Goal: Transaction & Acquisition: Obtain resource

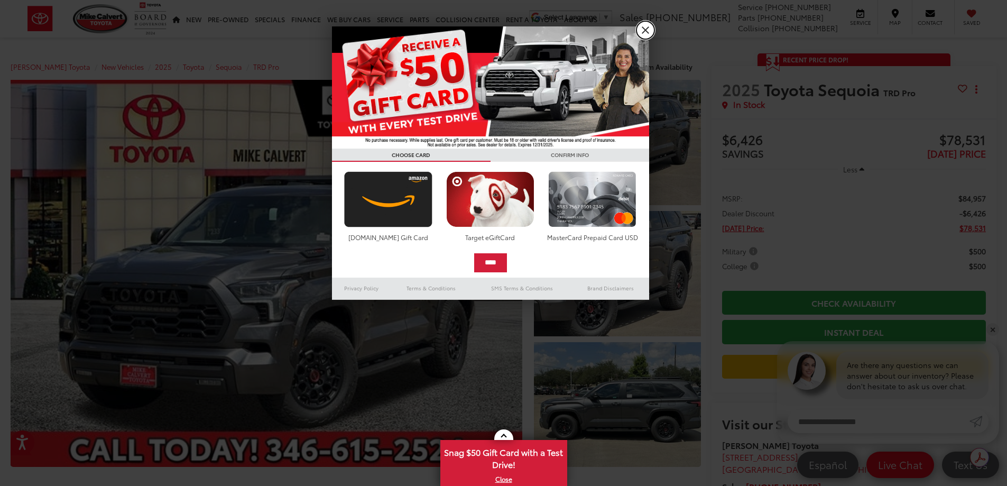
click at [642, 33] on link "X" at bounding box center [646, 30] width 18 height 18
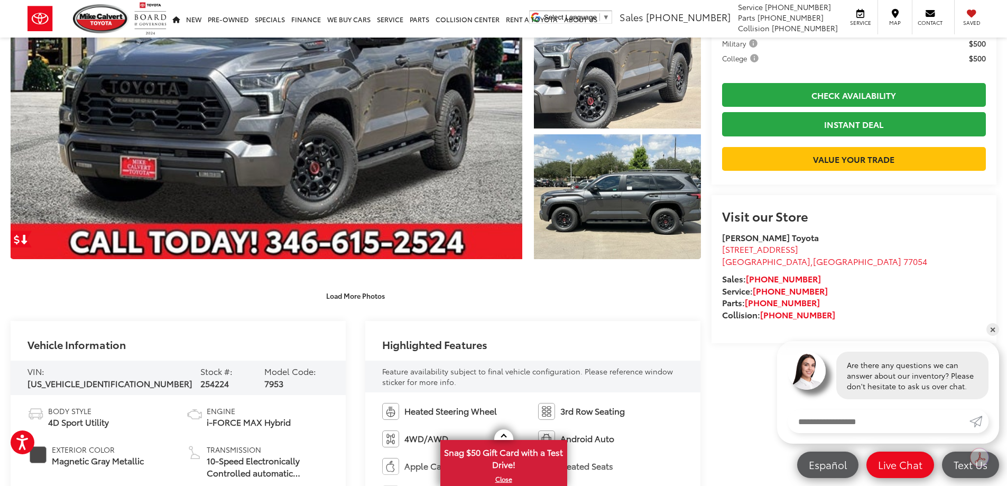
scroll to position [264, 0]
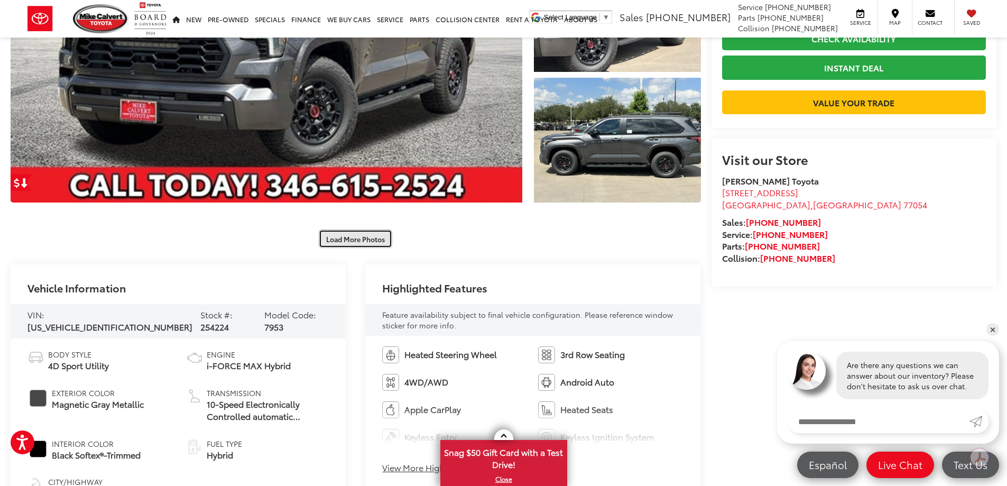
click at [355, 238] on button "Load More Photos" at bounding box center [355, 238] width 73 height 19
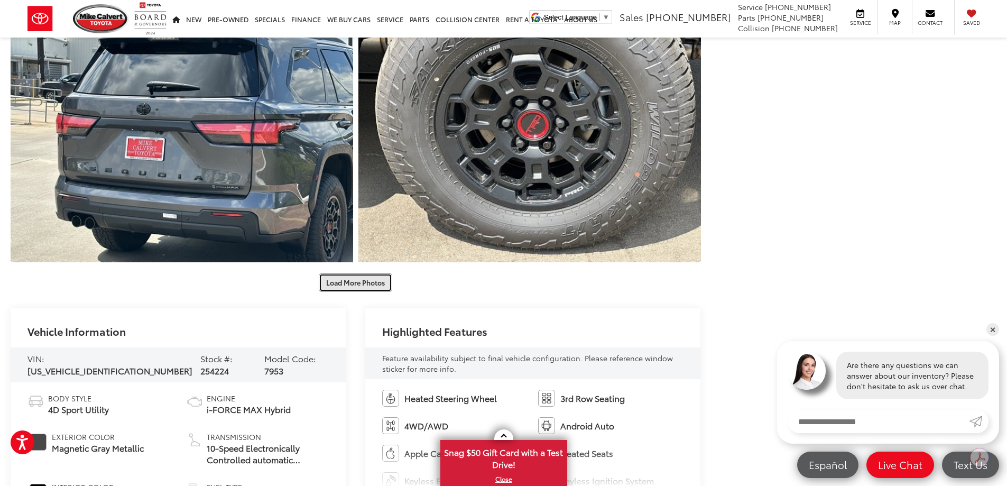
scroll to position [740, 0]
click at [363, 289] on button "Load More Photos" at bounding box center [355, 282] width 73 height 19
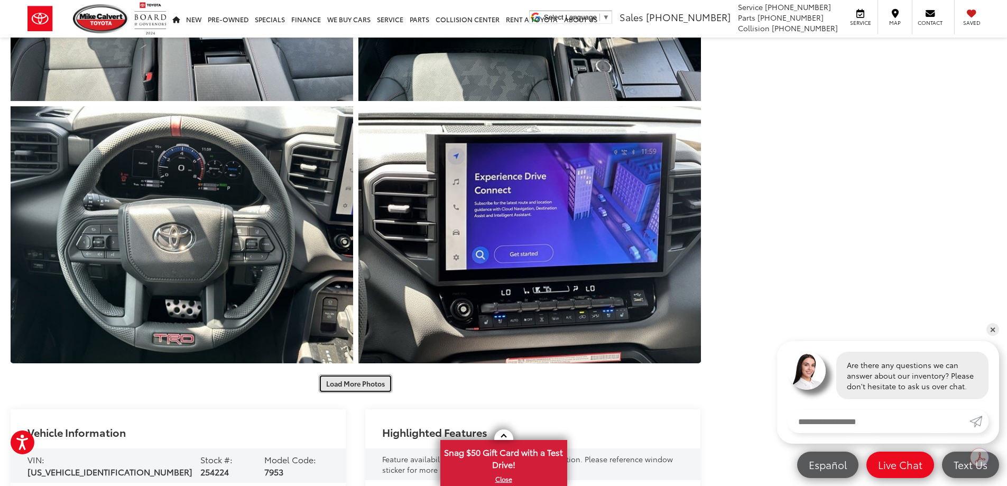
scroll to position [1269, 0]
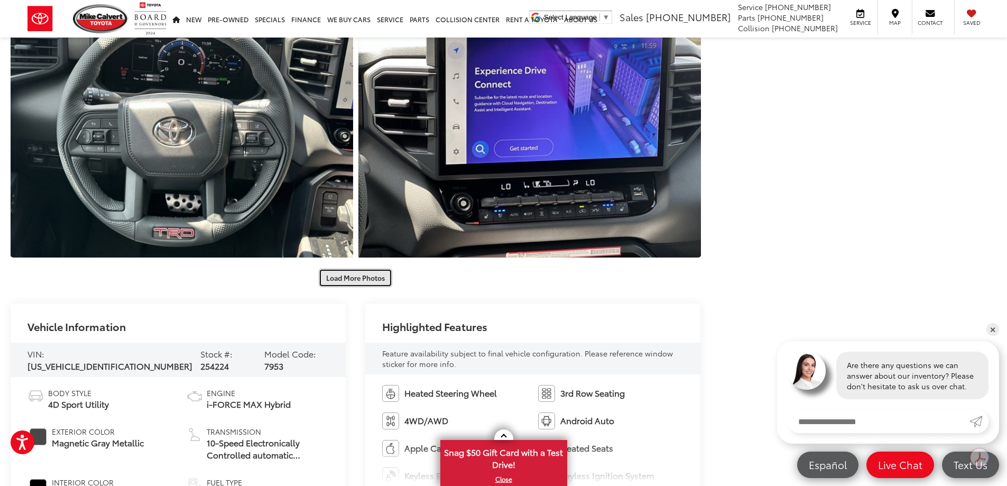
click at [361, 271] on button "Load More Photos" at bounding box center [355, 278] width 73 height 19
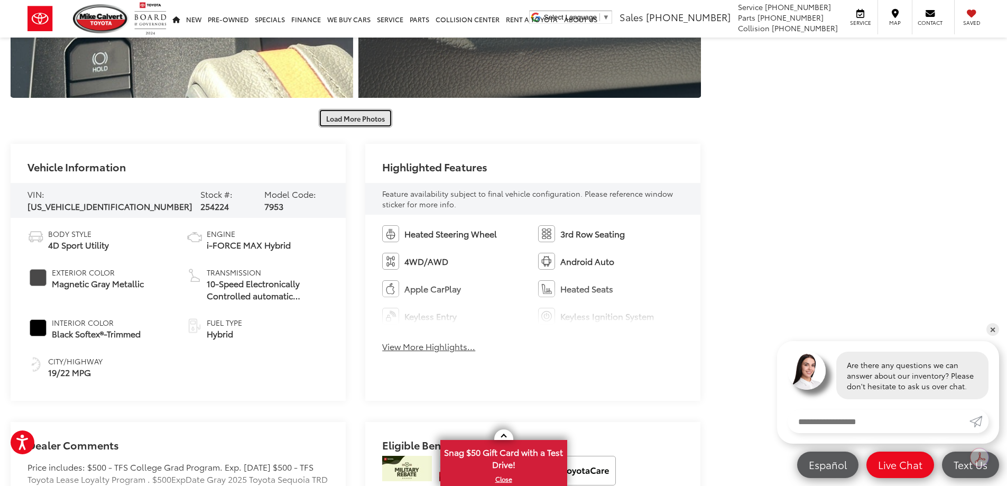
scroll to position [1956, 0]
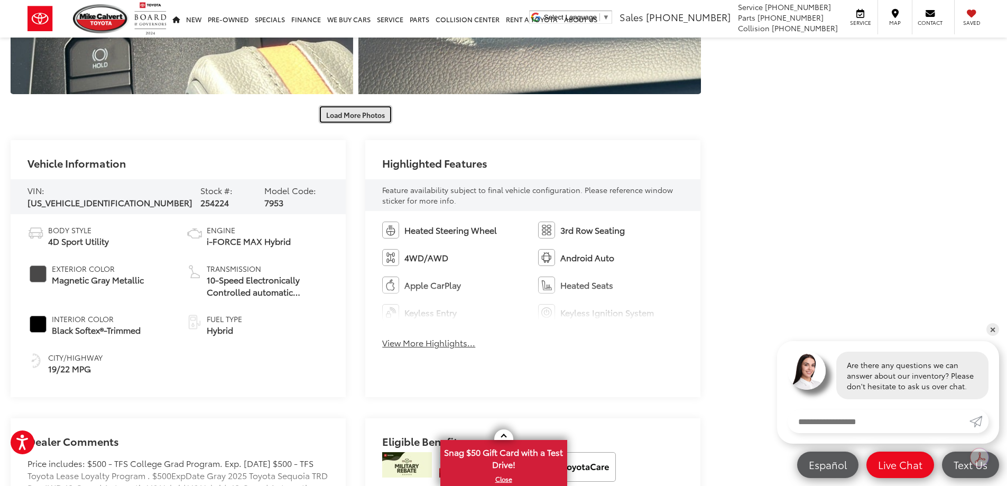
click at [342, 114] on button "Load More Photos" at bounding box center [355, 114] width 73 height 19
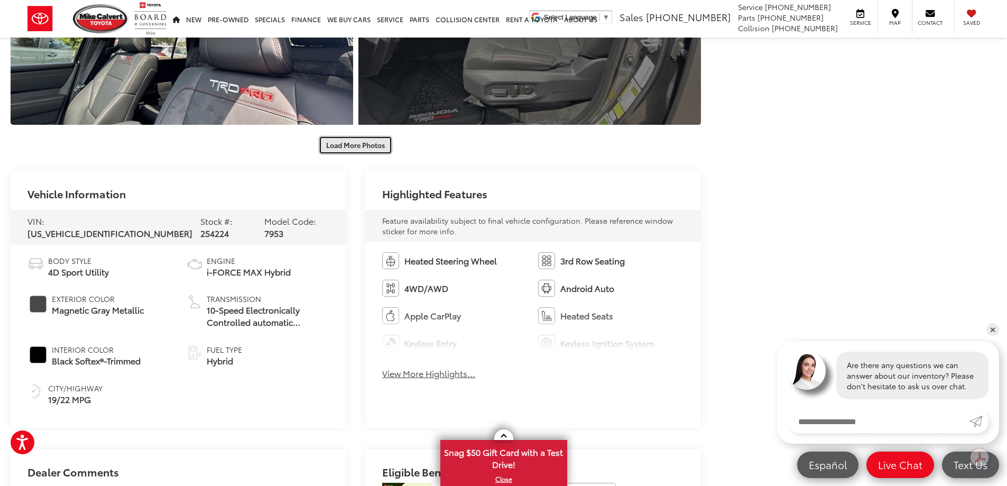
scroll to position [2485, 0]
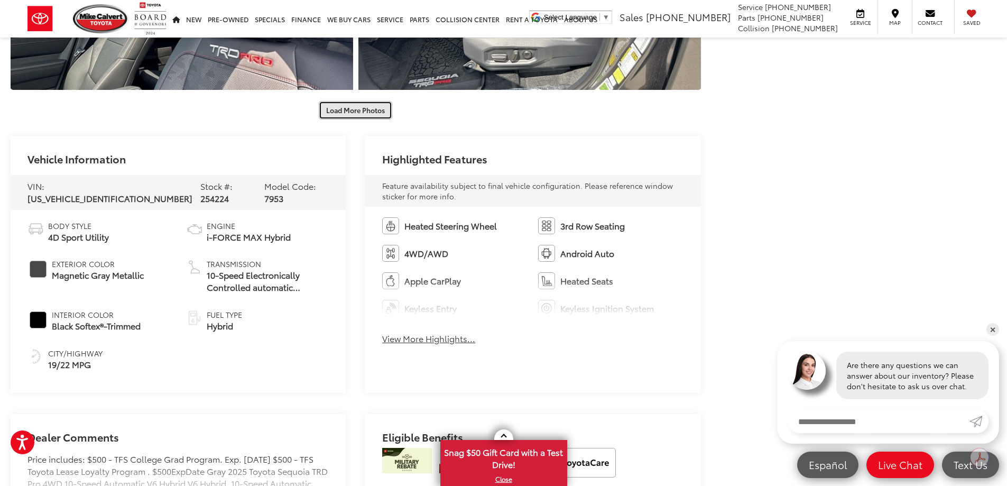
click at [335, 106] on button "Load More Photos" at bounding box center [355, 110] width 73 height 19
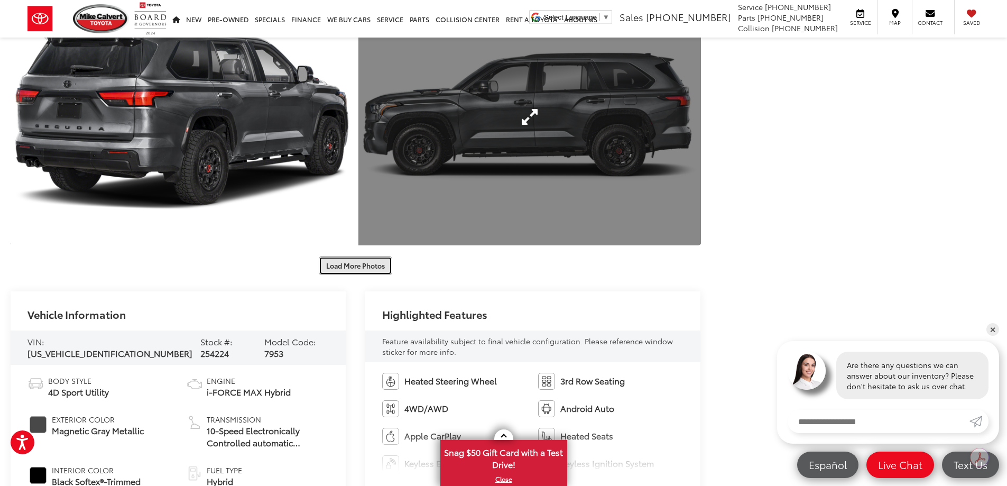
scroll to position [2855, 0]
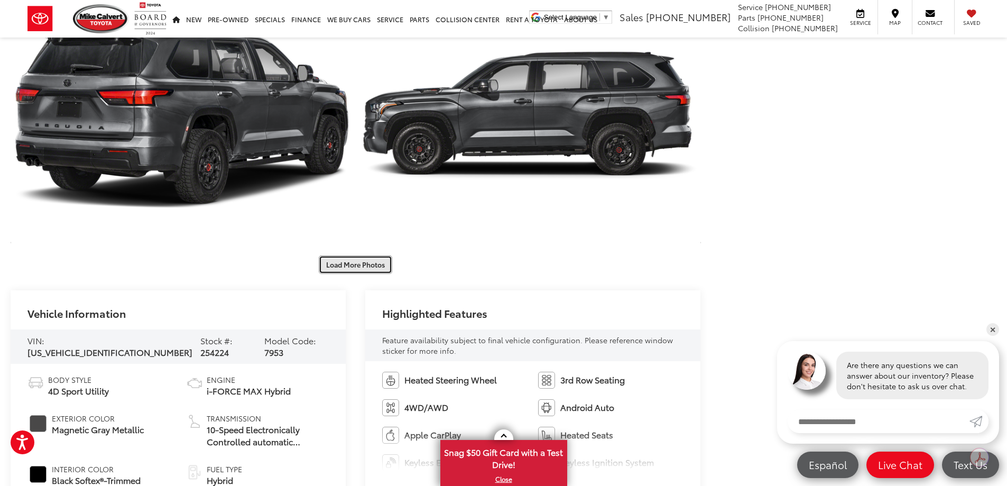
click at [366, 265] on button "Load More Photos" at bounding box center [355, 264] width 73 height 19
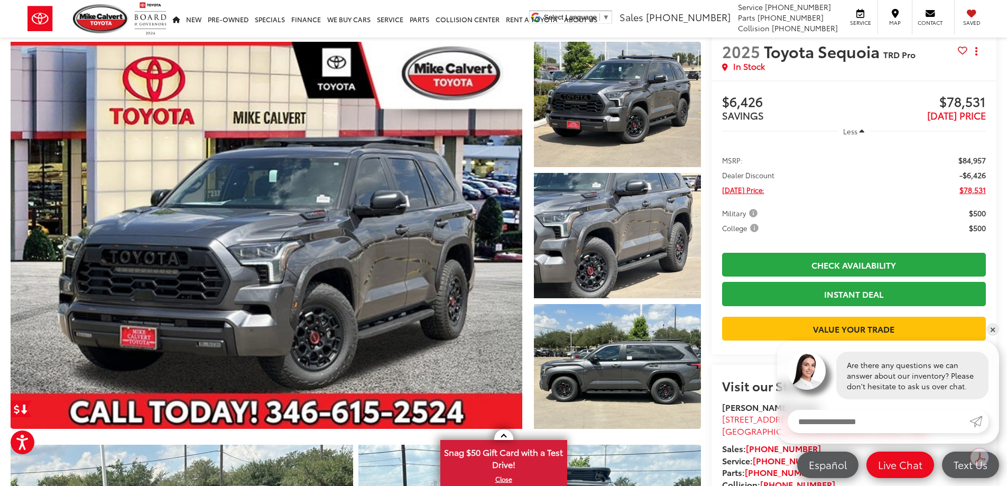
scroll to position [0, 0]
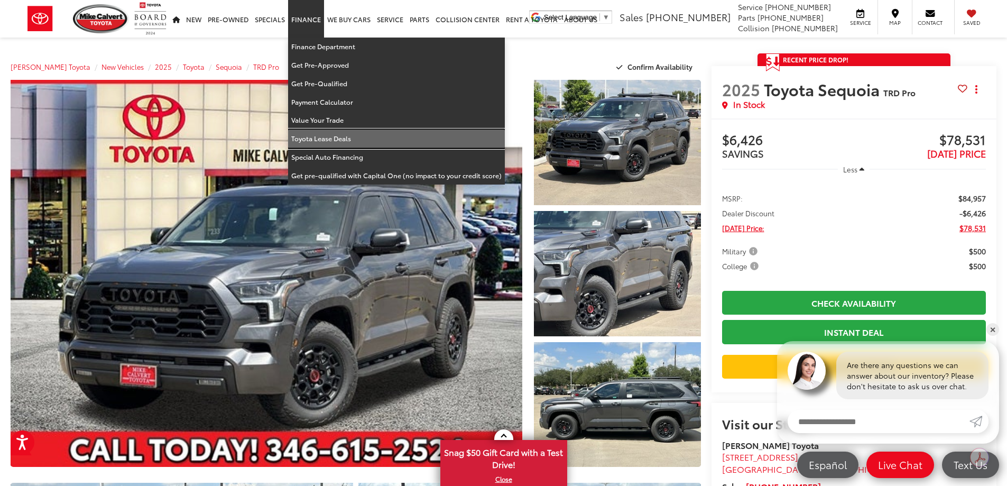
click at [318, 137] on link "Toyota Lease Deals" at bounding box center [396, 139] width 217 height 19
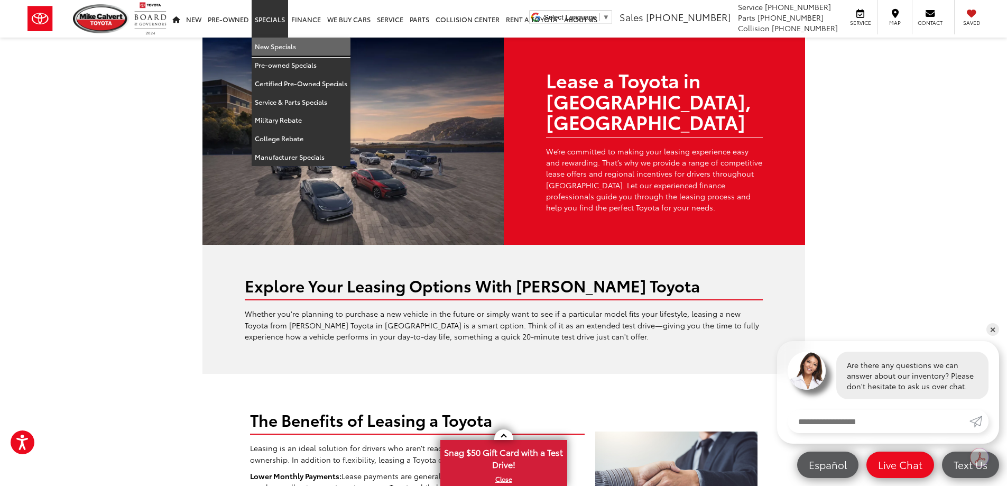
click at [269, 45] on link "New Specials" at bounding box center [301, 47] width 99 height 19
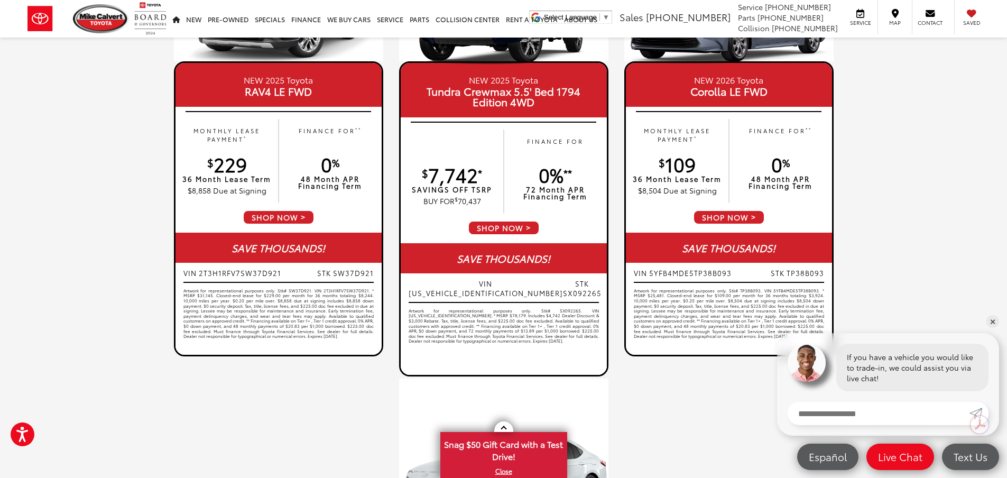
scroll to position [634, 0]
